Goal: Contribute content: Add original content to the website for others to see

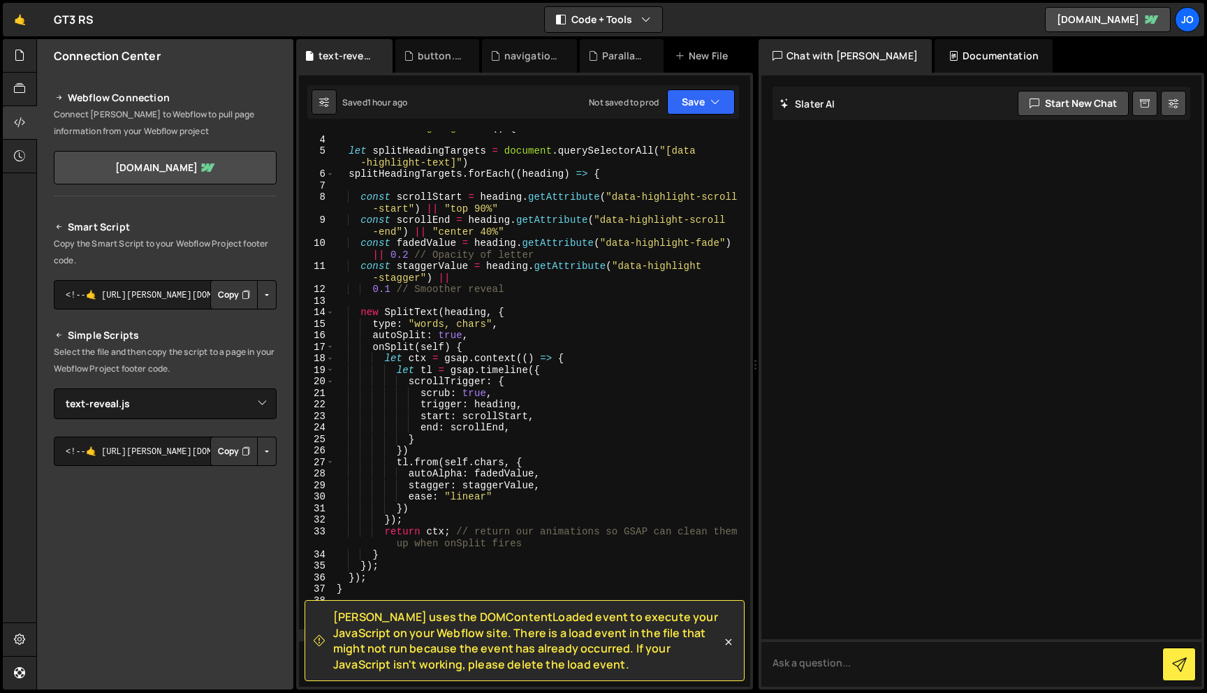
select select "46036"
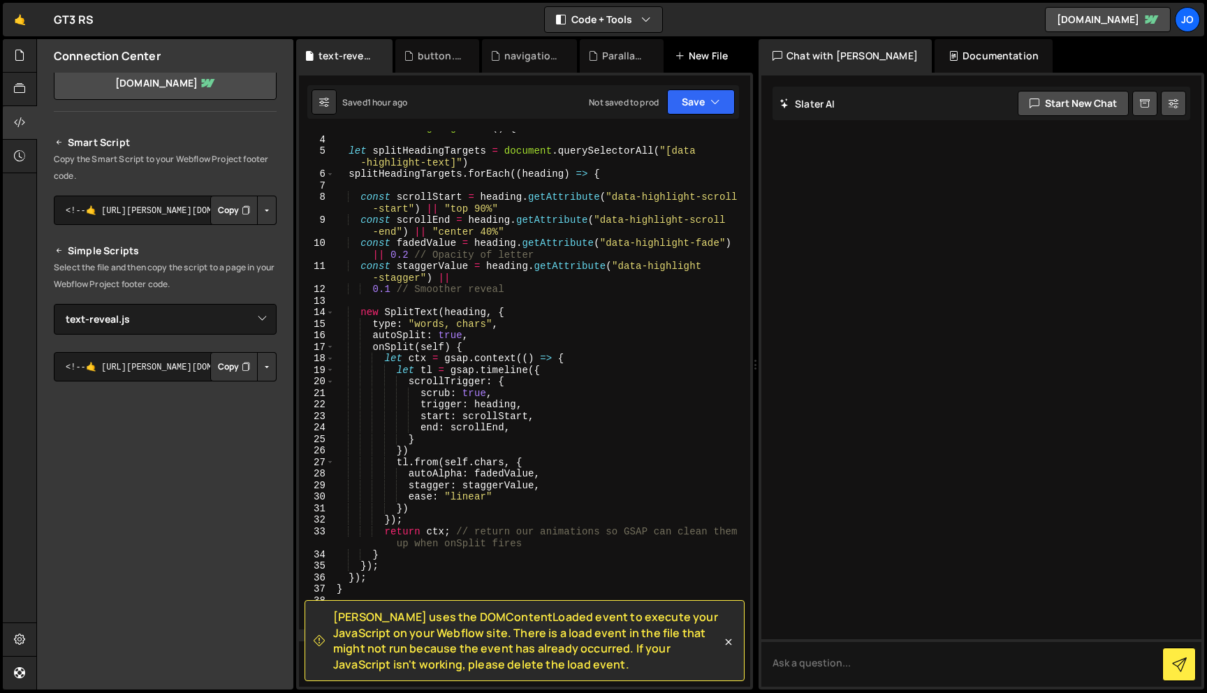
click at [695, 46] on div "New File" at bounding box center [708, 56] width 84 height 34
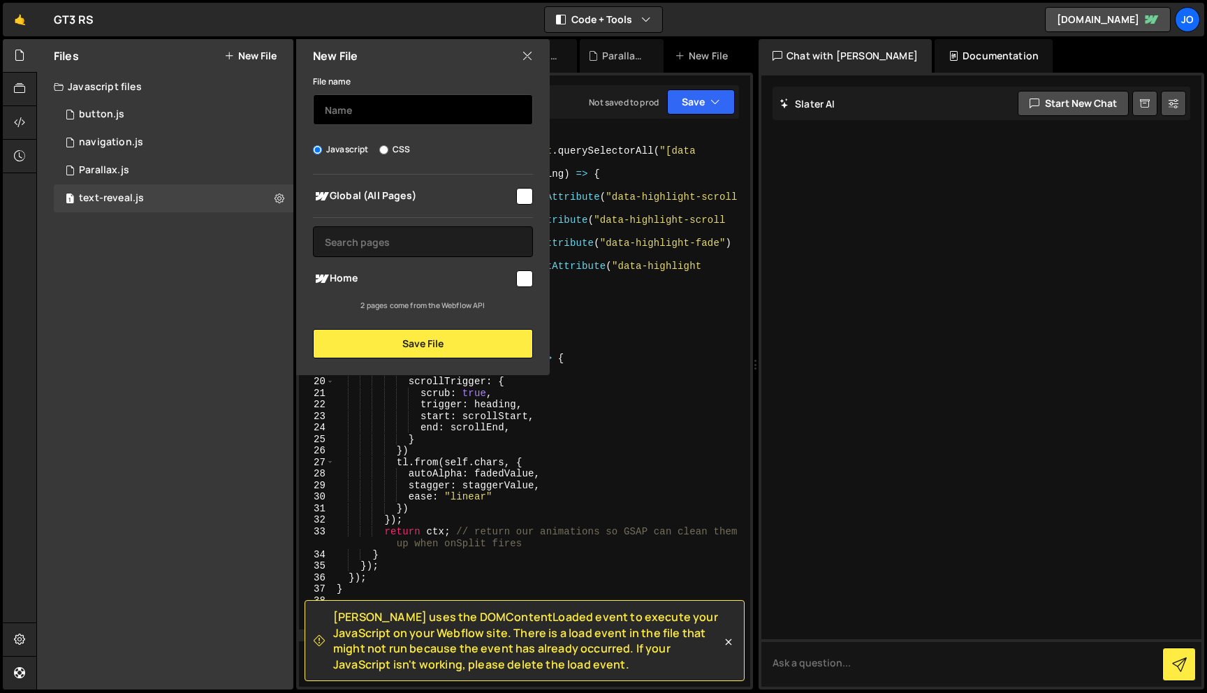
click at [413, 102] on input "text" at bounding box center [423, 109] width 220 height 31
type input "S"
type input "scroll-scaling"
click at [531, 196] on input "checkbox" at bounding box center [524, 196] width 17 height 17
checkbox input "true"
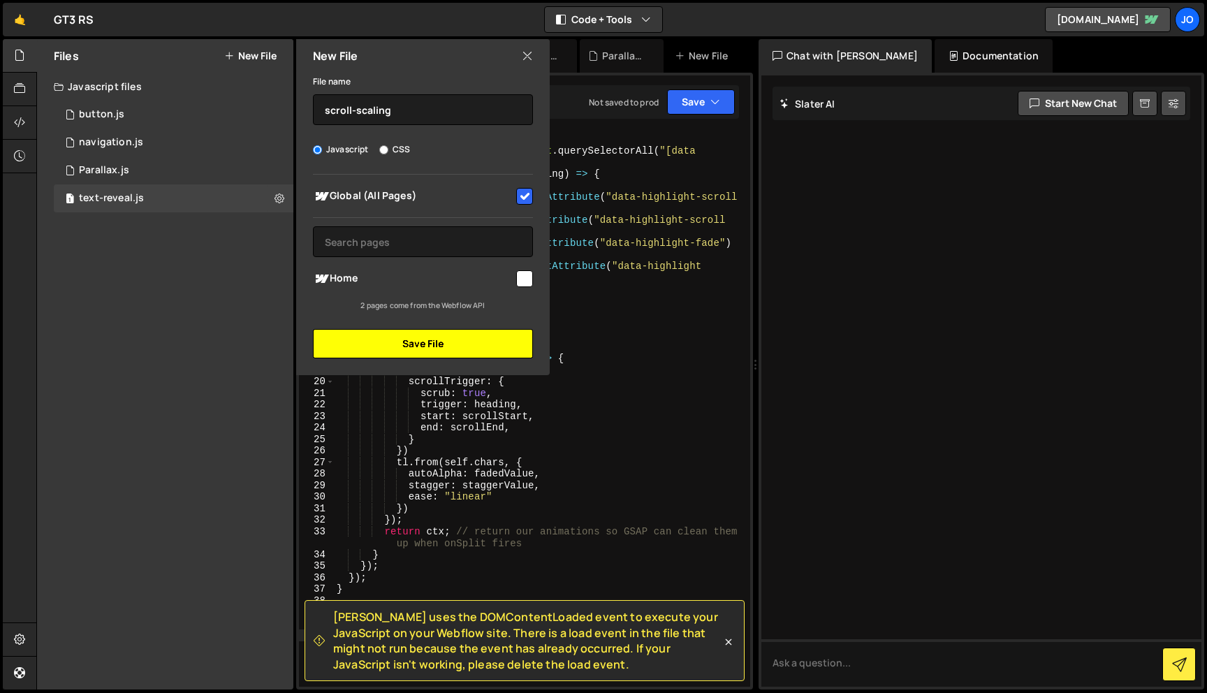
click at [445, 344] on button "Save File" at bounding box center [423, 343] width 220 height 29
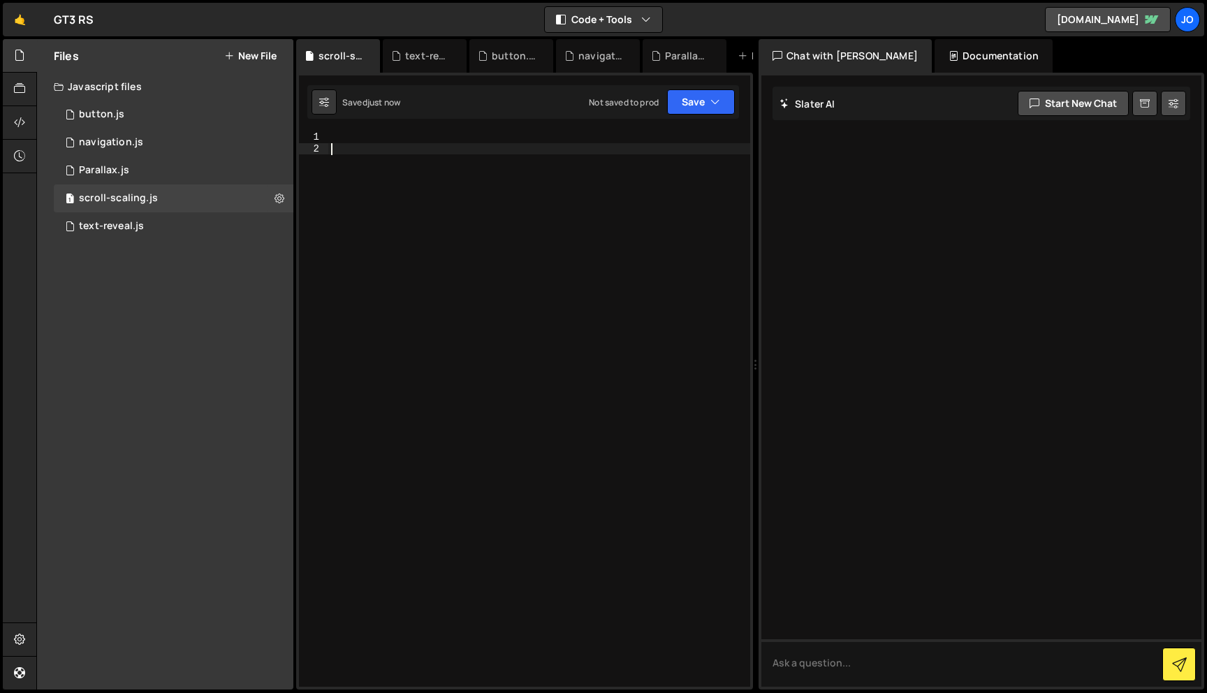
click at [455, 164] on div at bounding box center [539, 420] width 422 height 578
click at [449, 147] on div at bounding box center [539, 420] width 422 height 578
click at [447, 139] on div at bounding box center [539, 420] width 422 height 578
paste textarea "});"
type textarea "});"
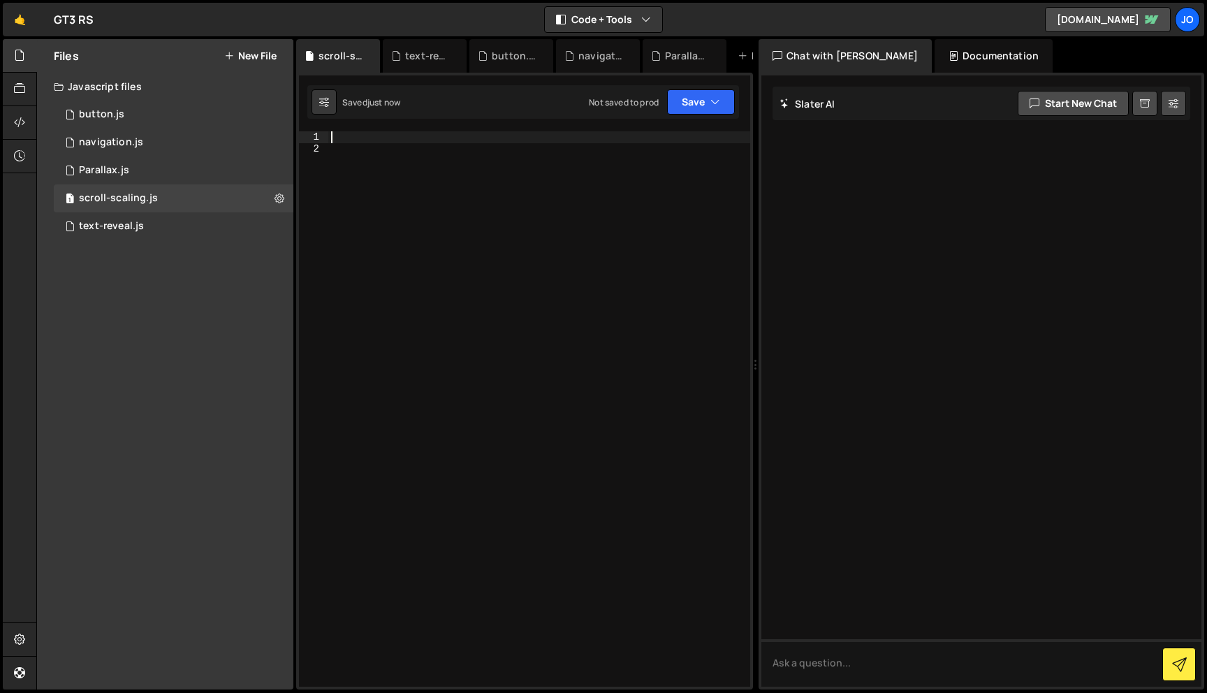
scroll to position [216, 0]
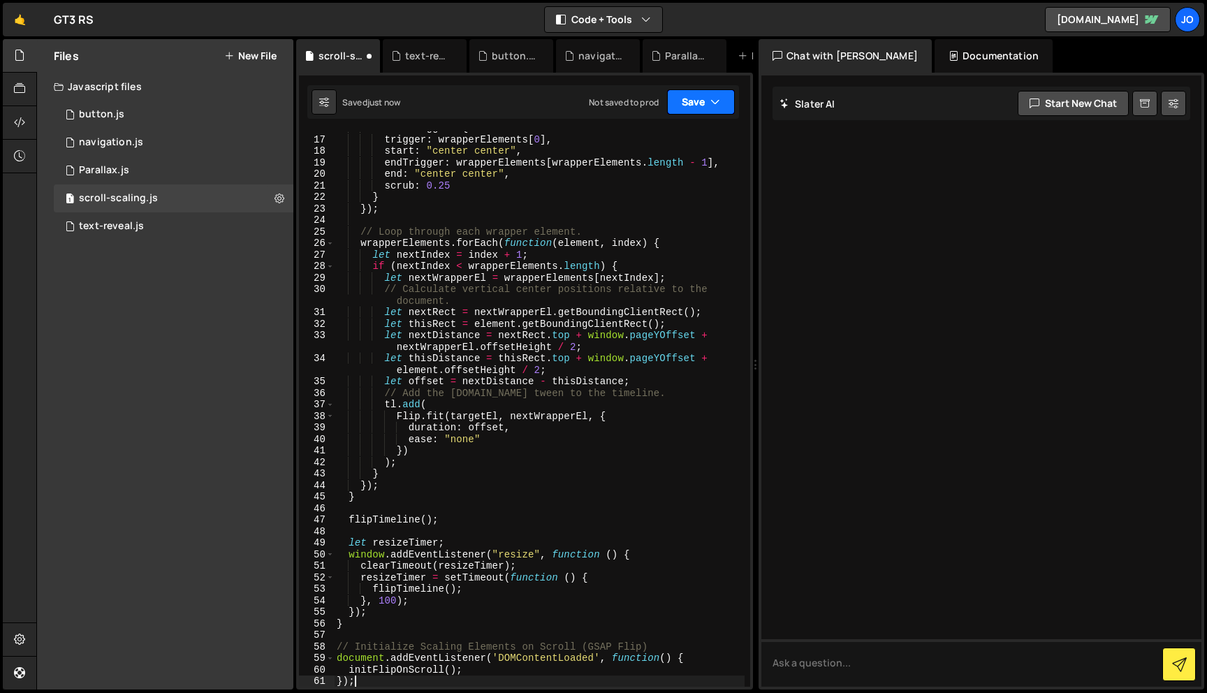
click at [721, 102] on button "Save" at bounding box center [701, 101] width 68 height 25
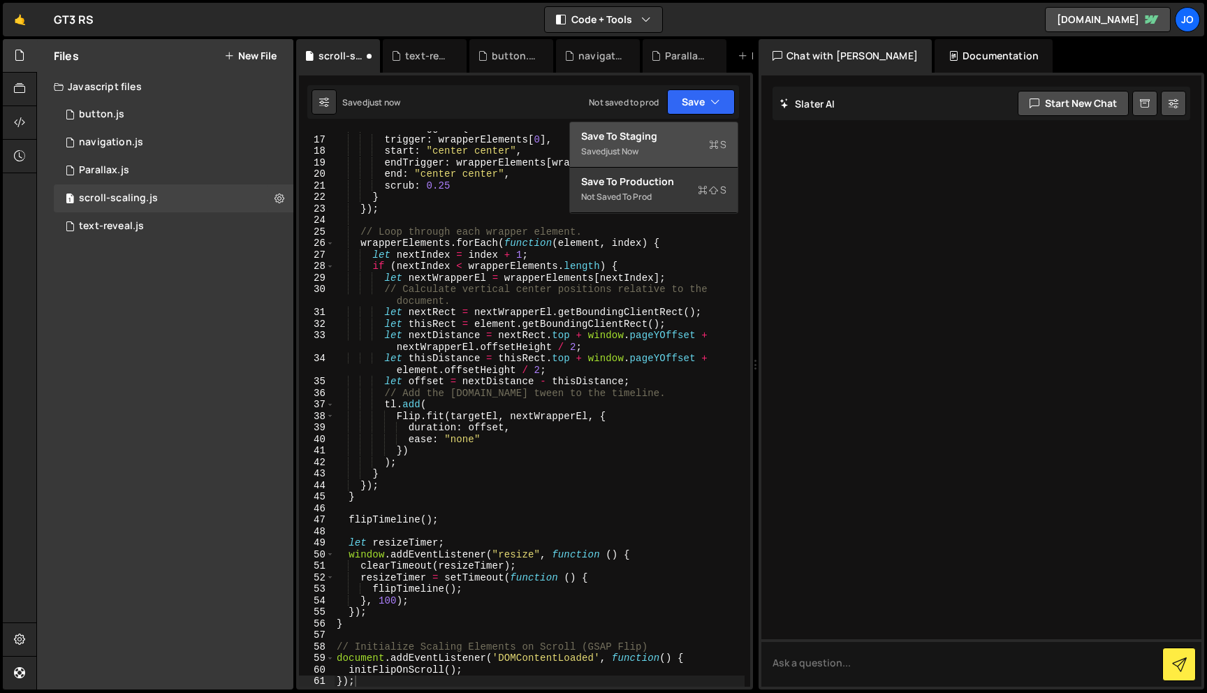
click at [661, 162] on button "Save to Staging S Saved just now" at bounding box center [654, 144] width 168 height 45
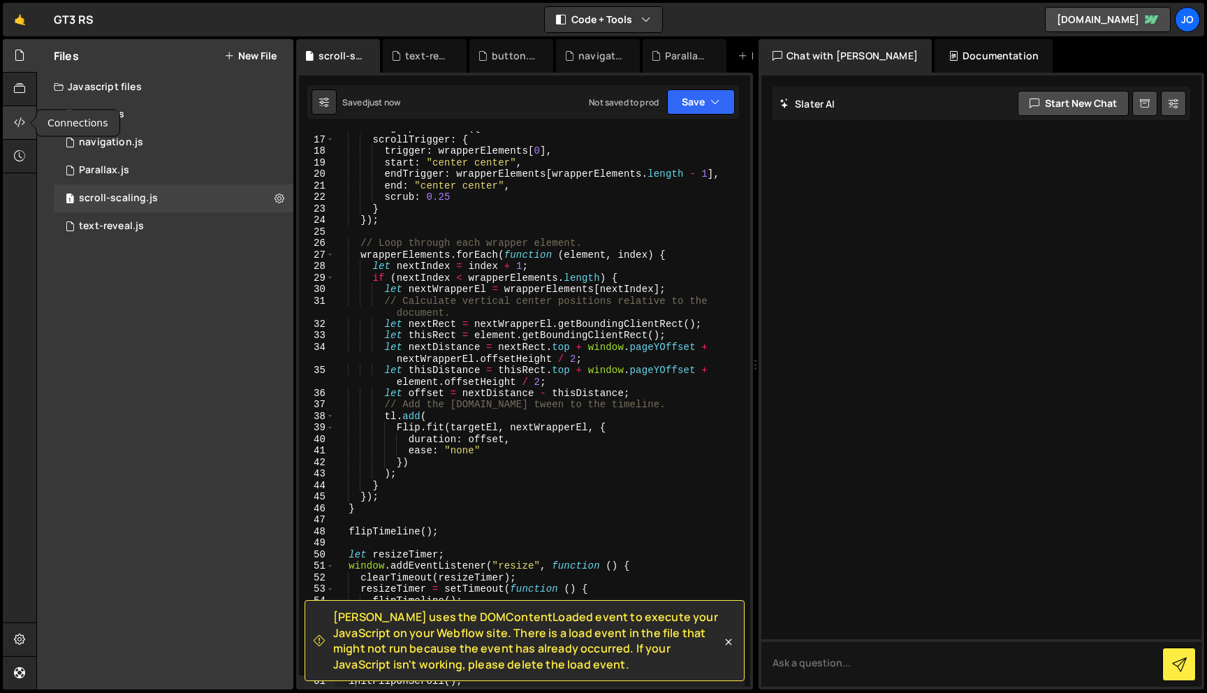
click at [27, 120] on div at bounding box center [20, 123] width 34 height 34
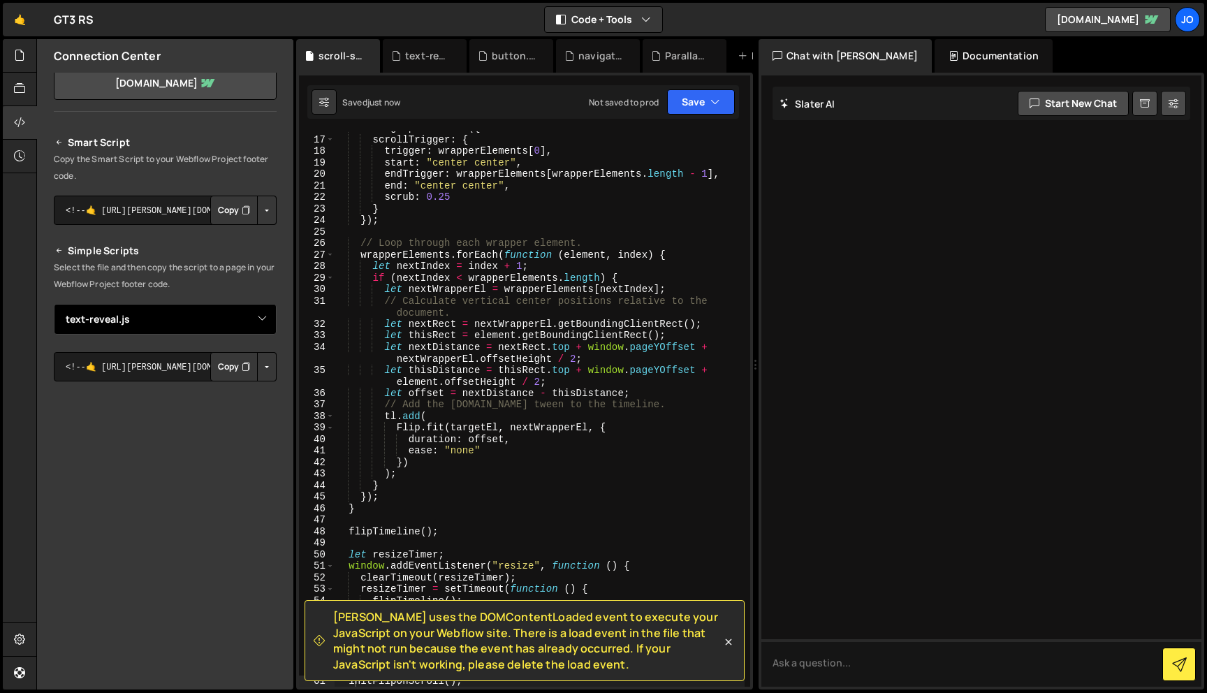
click at [258, 316] on select "Select File Parallax.js navigation.js button.js text-reveal.js scroll-scaling.js" at bounding box center [165, 319] width 223 height 31
select select "46051"
click at [257, 370] on button "Button group with nested dropdown" at bounding box center [267, 366] width 20 height 29
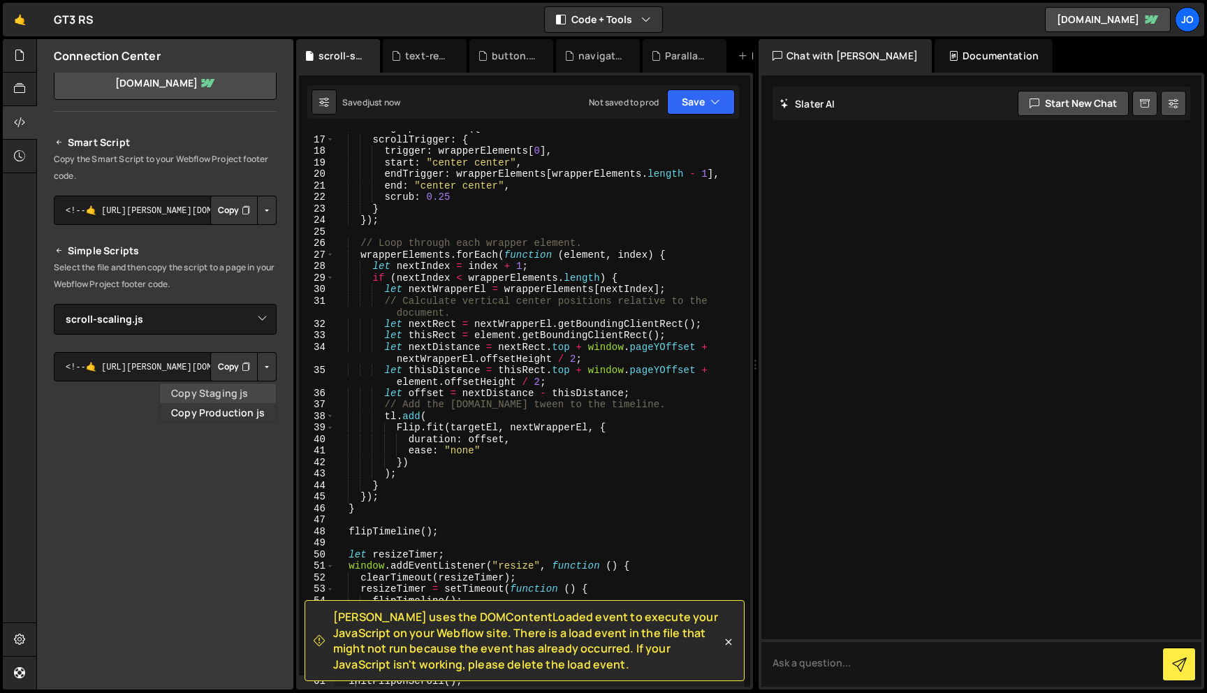
click at [242, 399] on link "Copy Staging js" at bounding box center [218, 393] width 116 height 20
